Goal: Obtain resource: Obtain resource

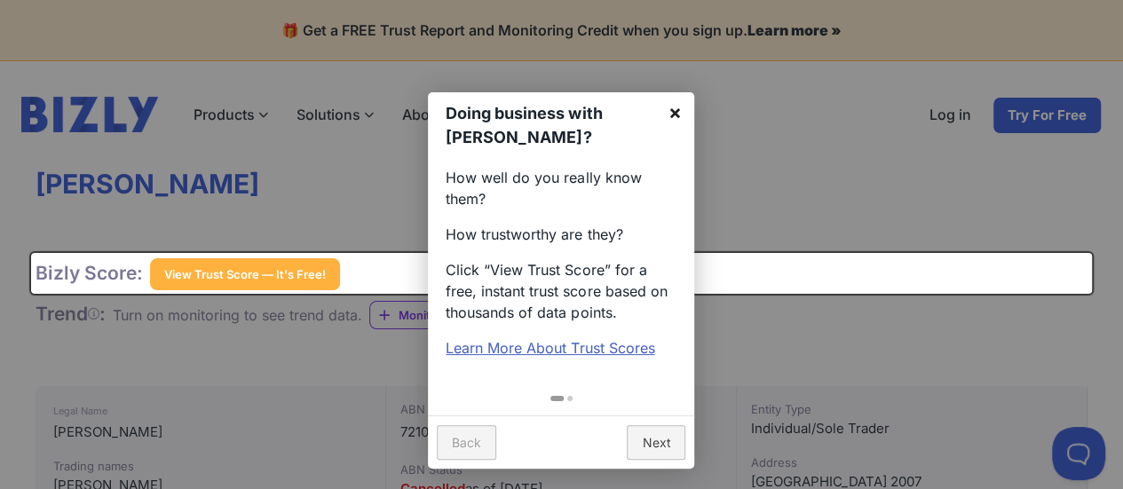
click at [676, 113] on link "×" at bounding box center [674, 112] width 40 height 40
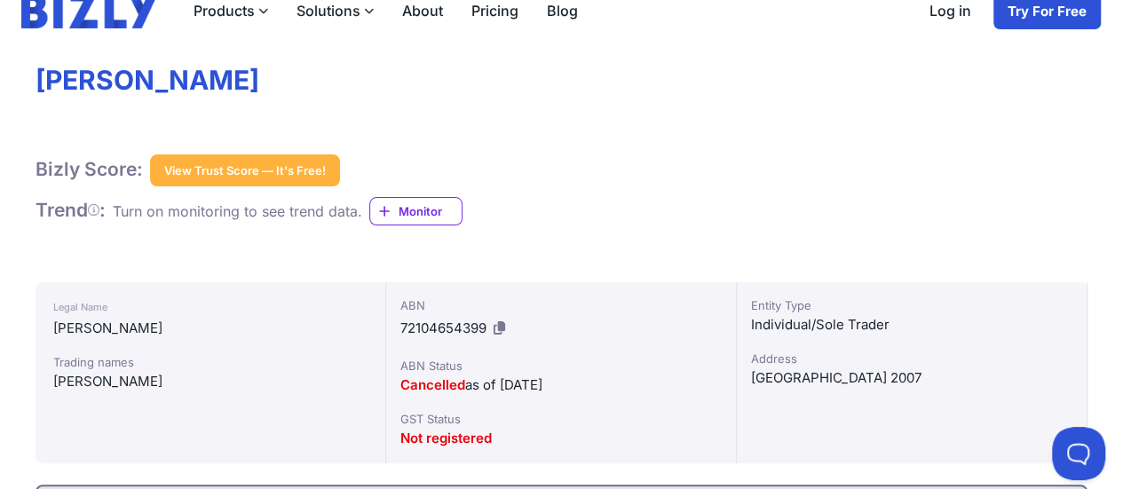
scroll to position [115, 0]
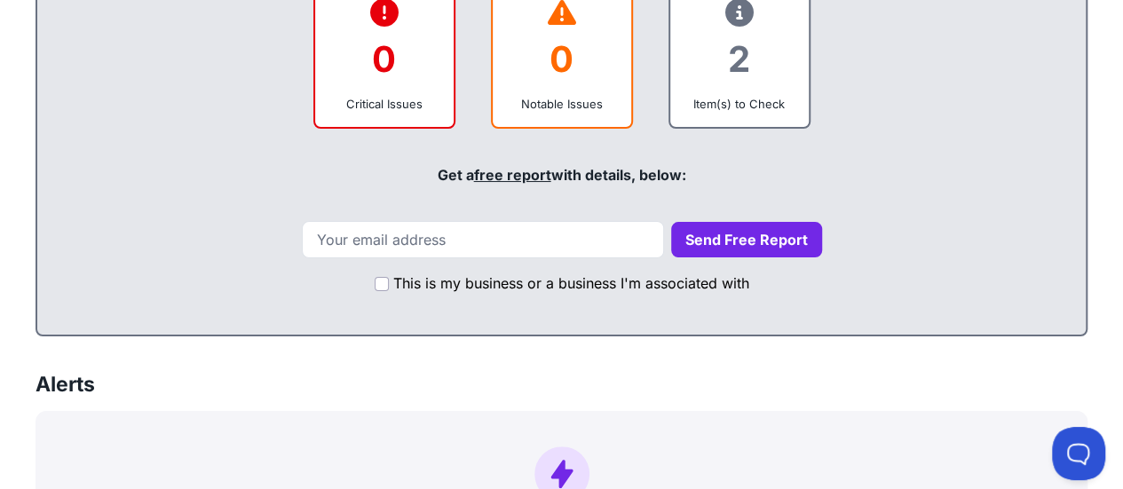
scroll to position [706, 0]
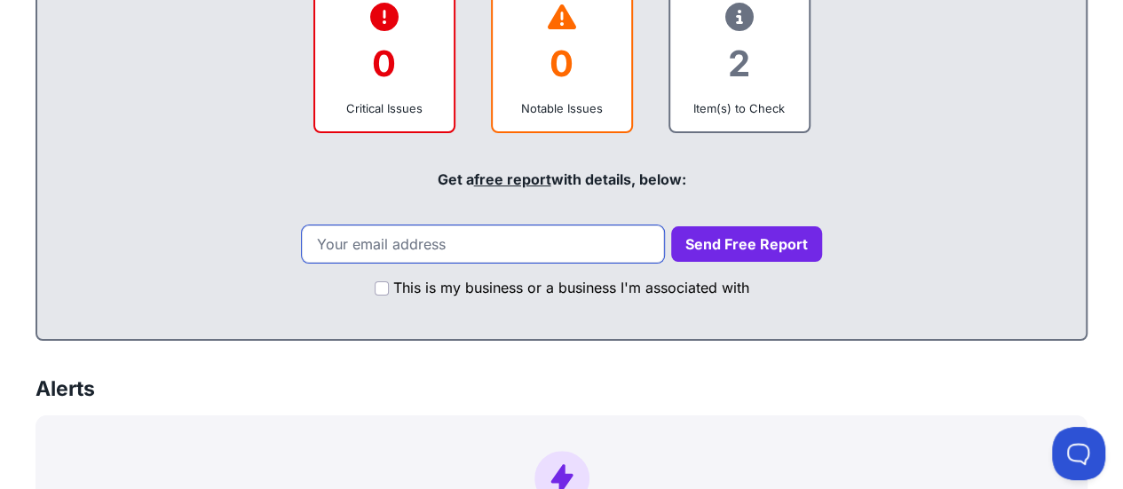
click at [494, 246] on input "email" at bounding box center [483, 243] width 362 height 37
type input "[EMAIL_ADDRESS][DOMAIN_NAME]"
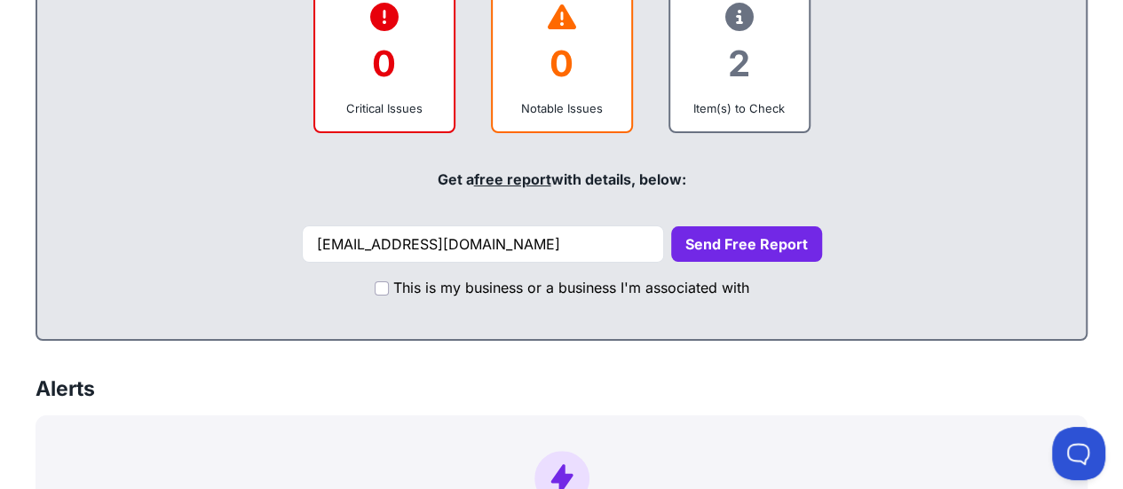
click at [698, 249] on button "Send Free Report" at bounding box center [746, 244] width 151 height 36
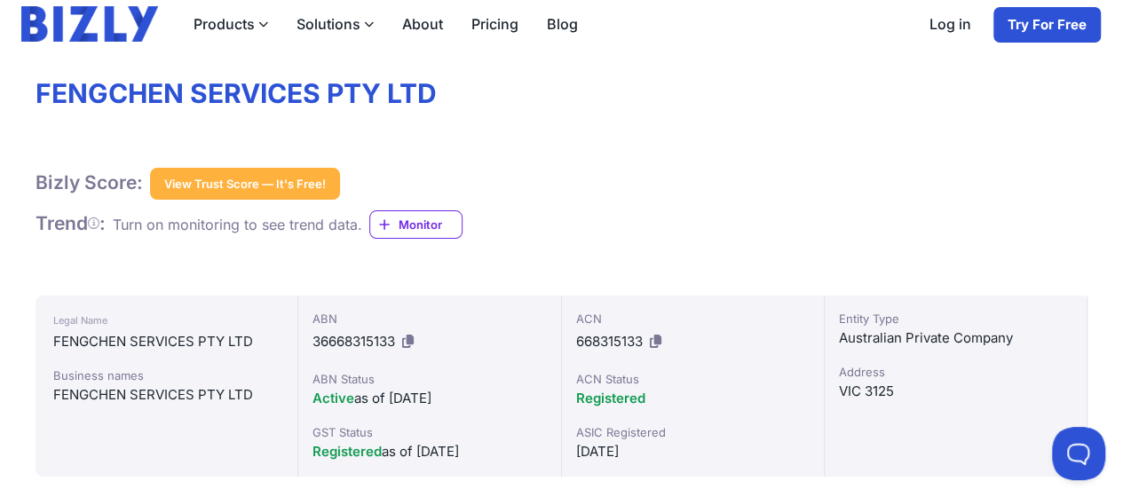
scroll to position [67, 0]
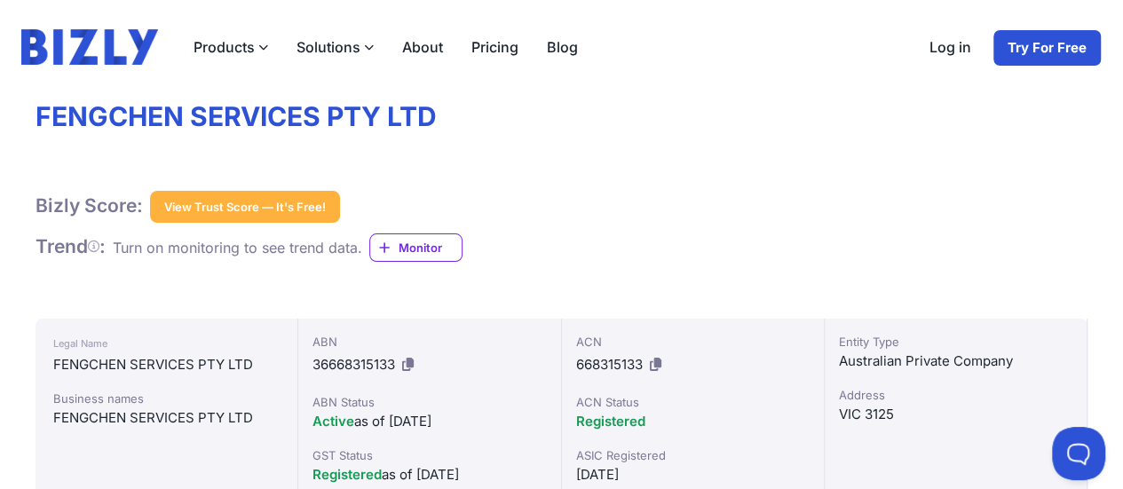
click at [306, 207] on button "View Trust Score — It's Free!" at bounding box center [245, 207] width 190 height 32
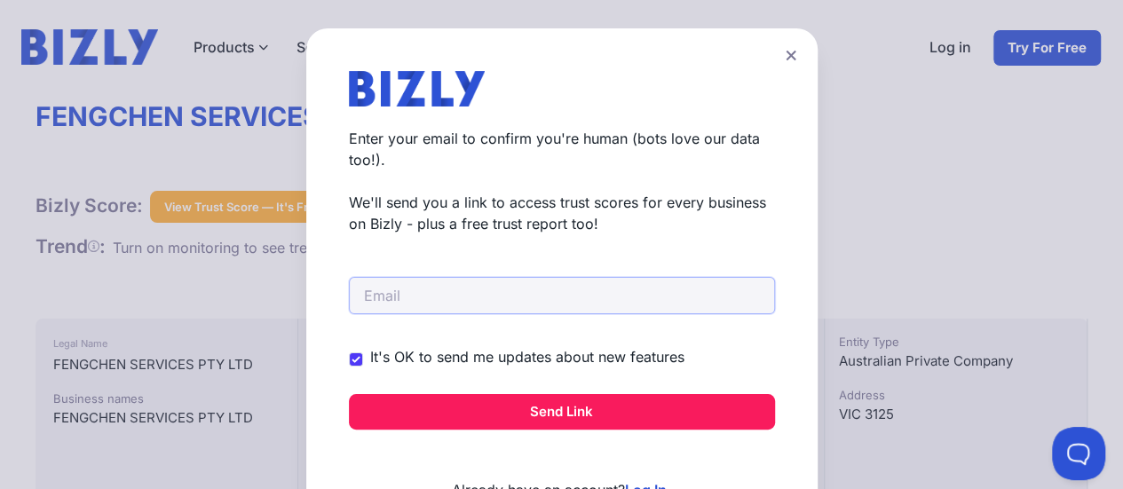
click at [468, 300] on input "email" at bounding box center [562, 295] width 426 height 37
drag, startPoint x: 416, startPoint y: 297, endPoint x: 437, endPoint y: 319, distance: 29.5
click at [346, 284] on div "Create a Free Account to View Trust Scores Get instant access to trust scores f…" at bounding box center [561, 296] width 511 height 536
drag, startPoint x: 463, startPoint y: 291, endPoint x: 346, endPoint y: 290, distance: 117.2
click at [334, 281] on div "Create a Free Account to View Trust Scores Get instant access to trust scores f…" at bounding box center [561, 296] width 511 height 536
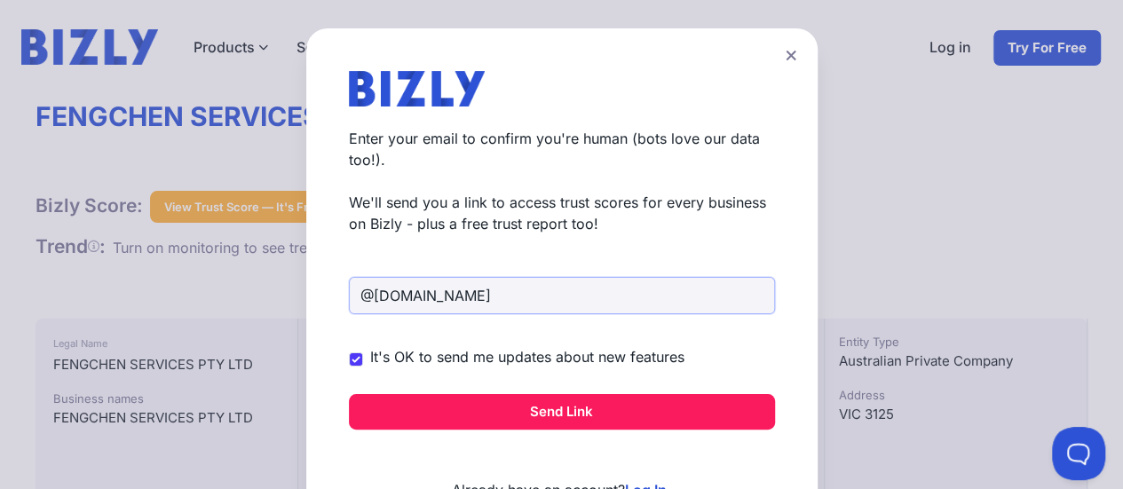
paste input "ewee.bird123"
type input "[EMAIL_ADDRESS][DOMAIN_NAME]"
click at [565, 412] on button "Send Link" at bounding box center [562, 412] width 426 height 36
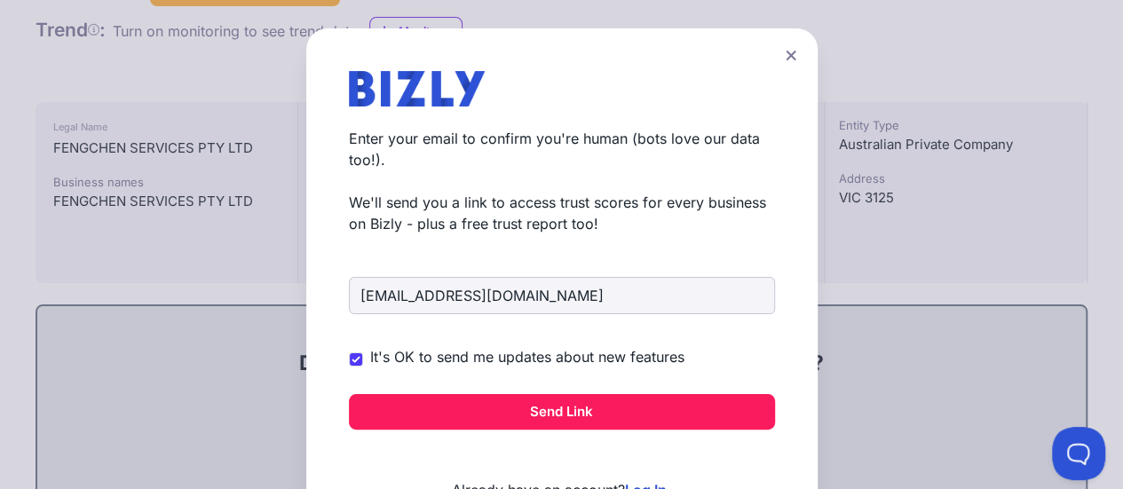
scroll to position [292, 0]
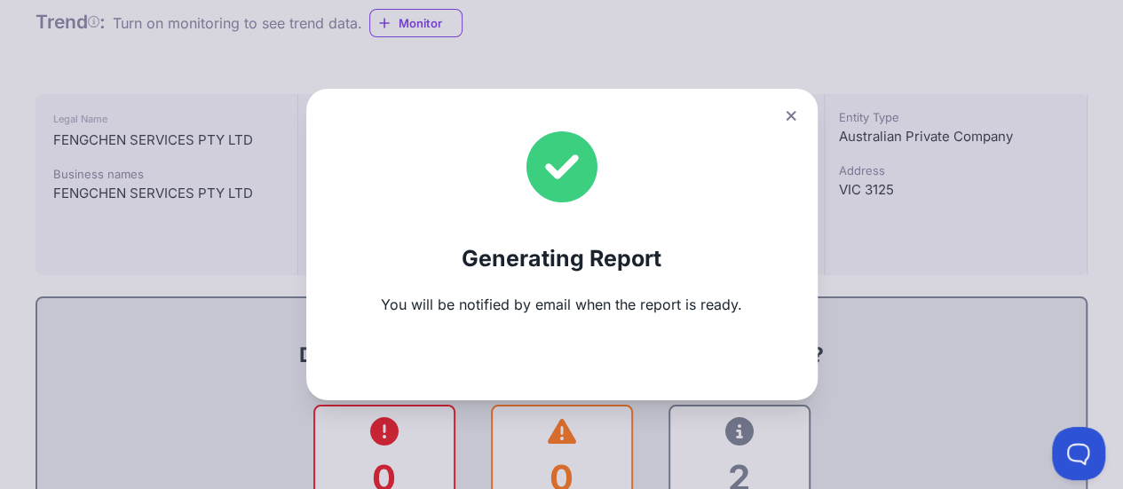
click at [795, 117] on icon at bounding box center [790, 116] width 10 height 10
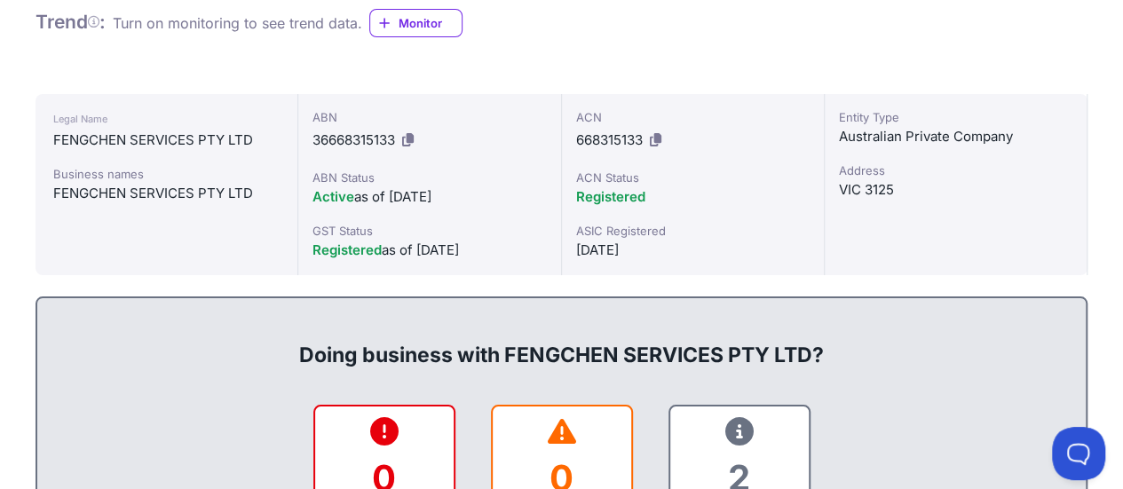
scroll to position [0, 0]
